Goal: Check status: Check status

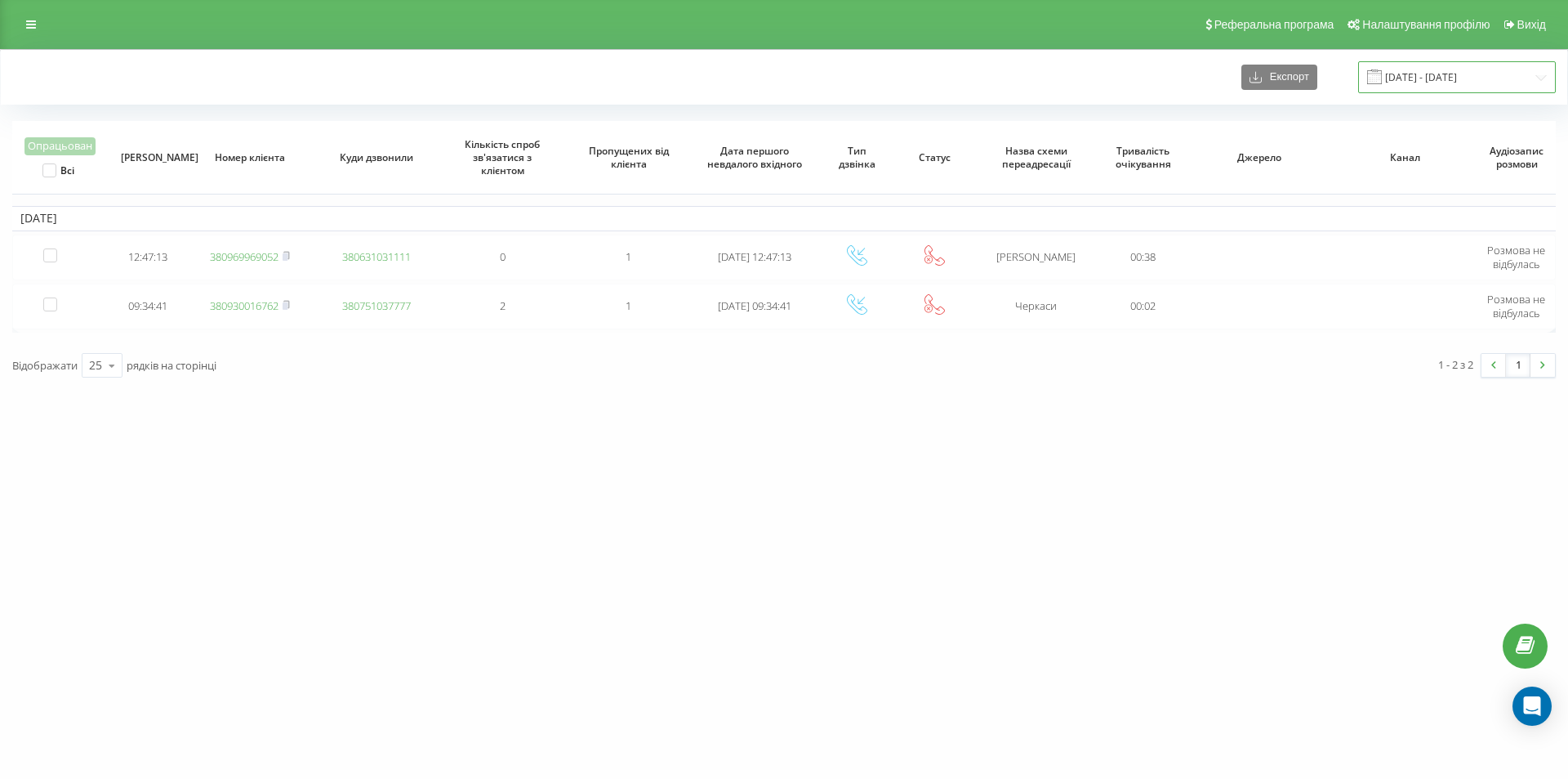
click at [1400, 79] on input "[DATE] - [DATE]" at bounding box center [1457, 77] width 198 height 32
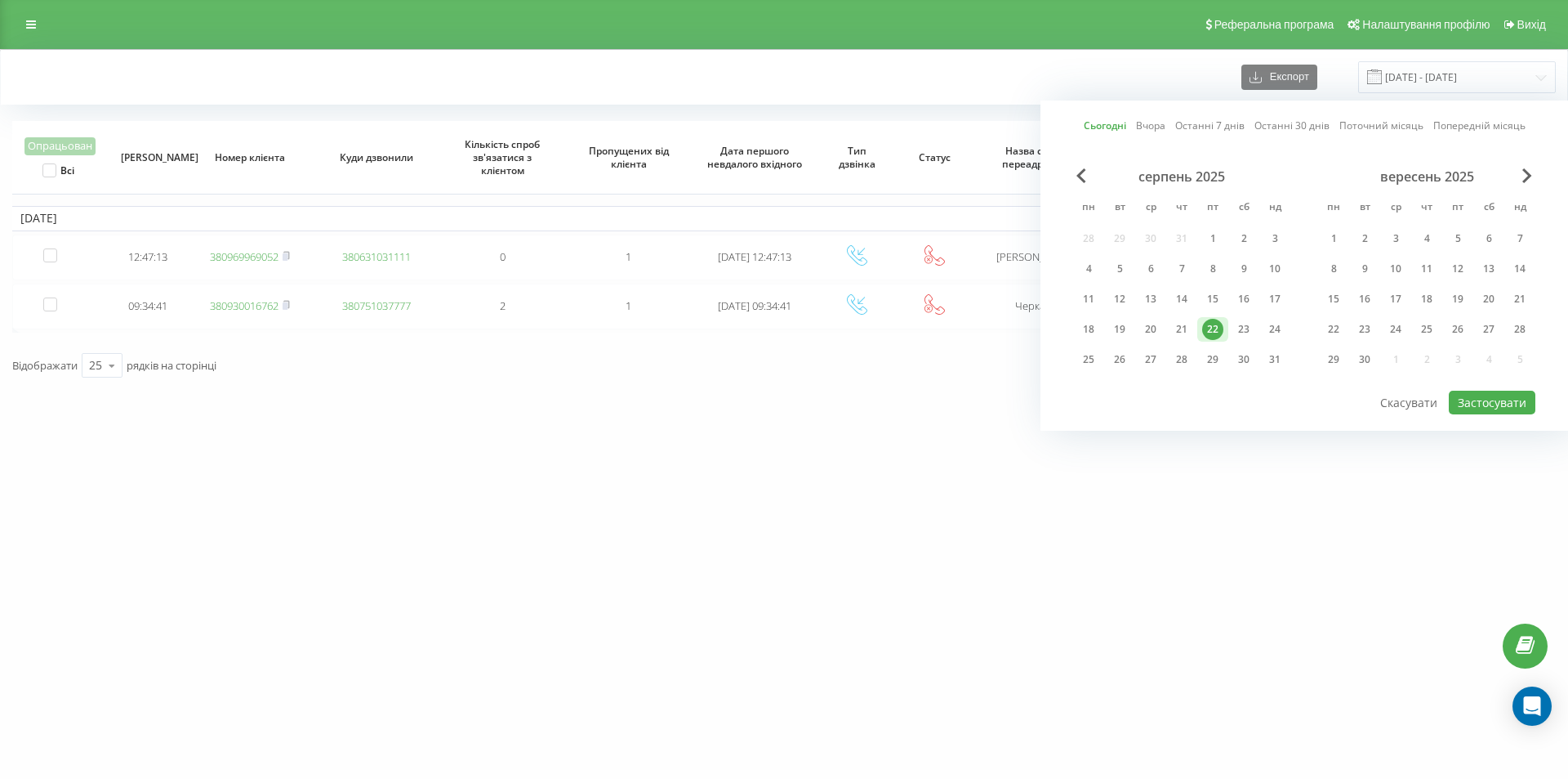
click at [1207, 324] on div "22" at bounding box center [1213, 329] width 21 height 21
click at [1513, 397] on button "Застосувати" at bounding box center [1492, 402] width 87 height 24
